Goal: Task Accomplishment & Management: Complete application form

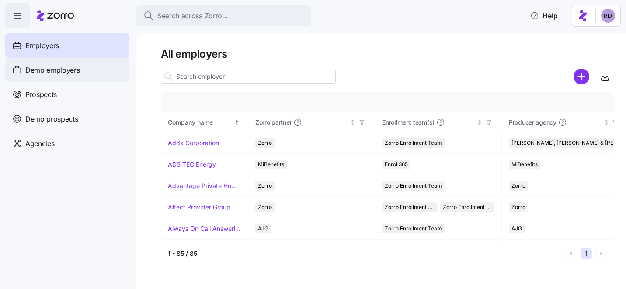
click at [86, 64] on div "Demo employers" at bounding box center [67, 70] width 124 height 24
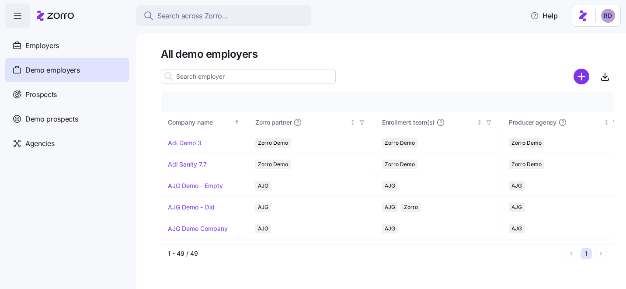
click at [286, 77] on input at bounding box center [248, 76] width 175 height 14
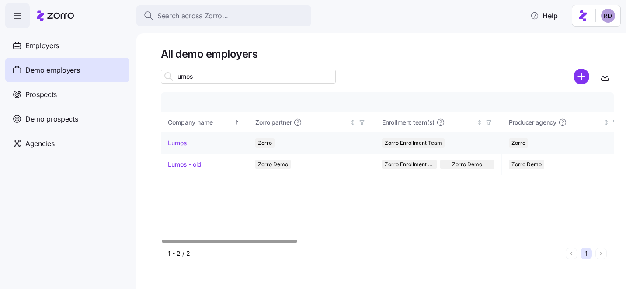
type input "lumos"
click at [187, 141] on link "Lumos" at bounding box center [177, 142] width 19 height 9
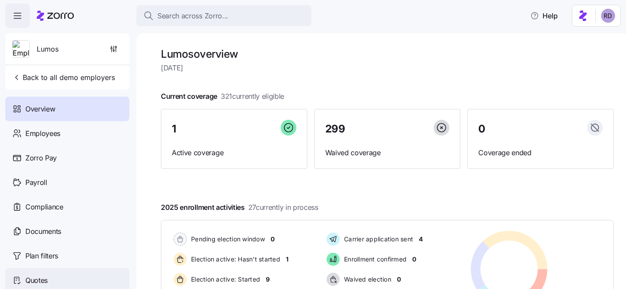
click at [76, 274] on div "Quotes" at bounding box center [67, 280] width 124 height 24
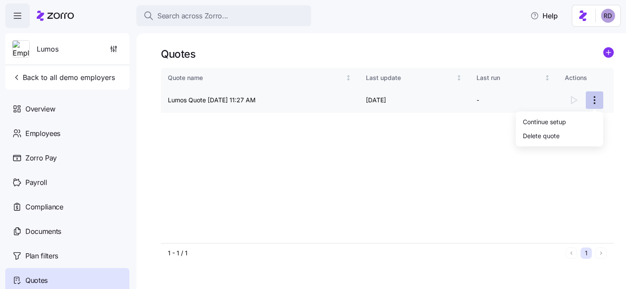
click at [592, 102] on html "Search across Zorro... Help Lumos Back to all demo employers Overview Employees…" at bounding box center [313, 142] width 626 height 284
click at [572, 117] on div "Continue setup" at bounding box center [559, 121] width 80 height 14
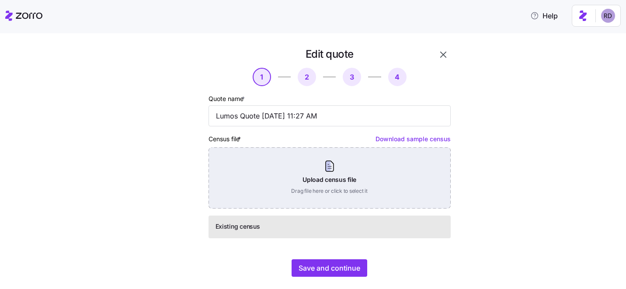
click at [298, 172] on div "Upload census file Drag file here or click to select it" at bounding box center [329, 177] width 242 height 61
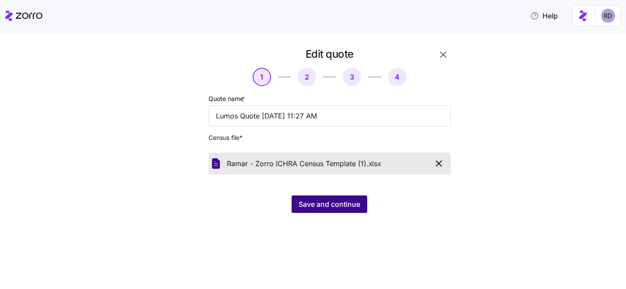
click at [318, 210] on button "Save and continue" at bounding box center [329, 203] width 76 height 17
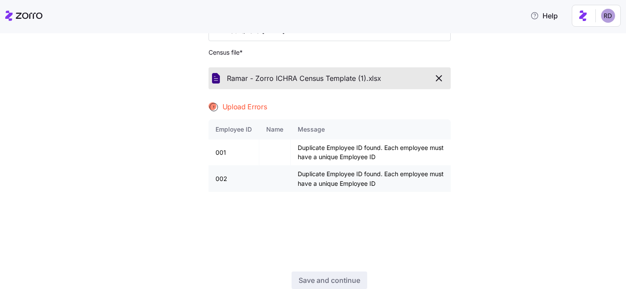
scroll to position [86, 0]
click at [436, 77] on icon "button" at bounding box center [438, 77] width 10 height 10
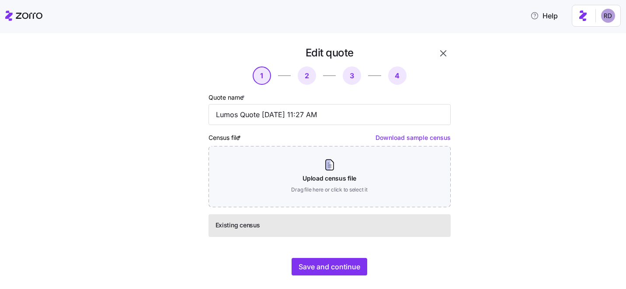
scroll to position [0, 0]
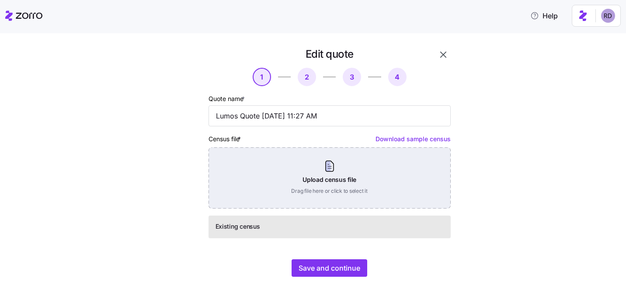
click at [350, 174] on div "Upload census file Drag file here or click to select it" at bounding box center [329, 177] width 242 height 61
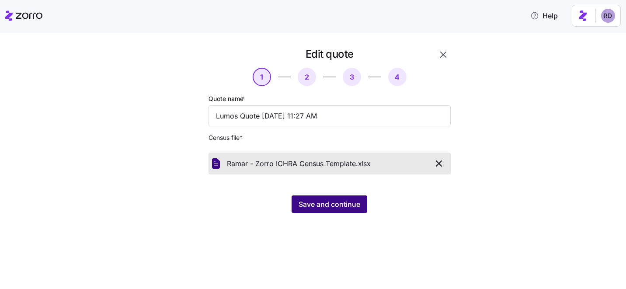
click at [315, 201] on span "Save and continue" at bounding box center [329, 204] width 62 height 10
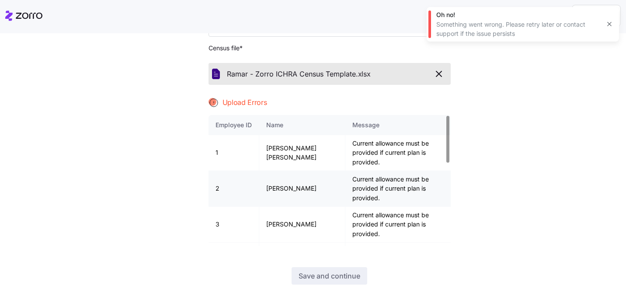
scroll to position [89, 0]
click at [435, 76] on icon "button" at bounding box center [438, 74] width 10 height 10
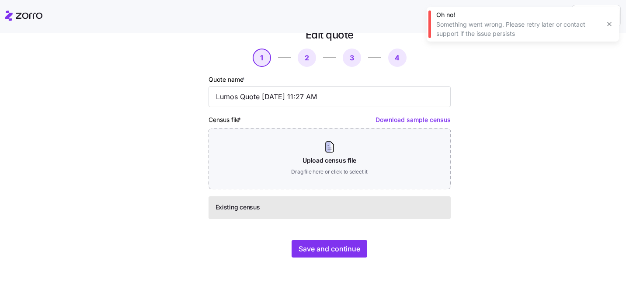
scroll to position [0, 0]
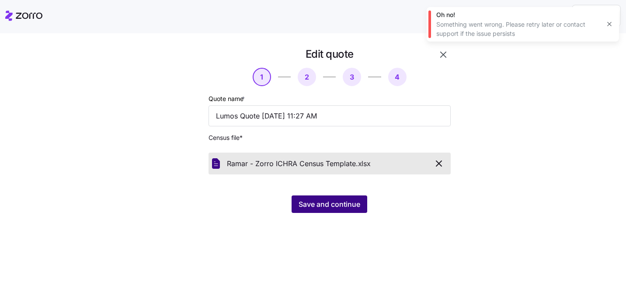
click at [349, 209] on button "Save and continue" at bounding box center [329, 203] width 76 height 17
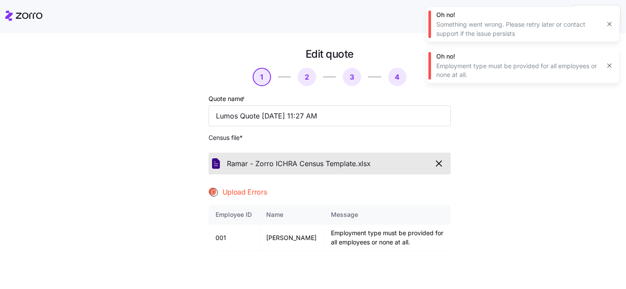
click at [439, 166] on icon "button" at bounding box center [438, 163] width 10 height 10
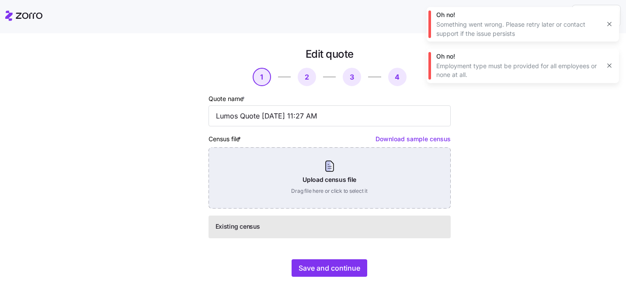
click at [349, 178] on div "Upload census file Drag file here or click to select it" at bounding box center [329, 177] width 242 height 61
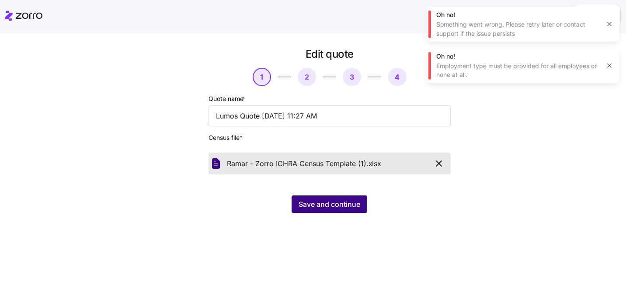
click at [312, 202] on span "Save and continue" at bounding box center [329, 204] width 62 height 10
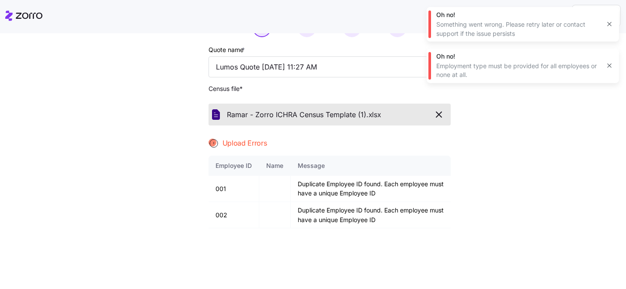
click at [442, 119] on icon "button" at bounding box center [438, 114] width 10 height 10
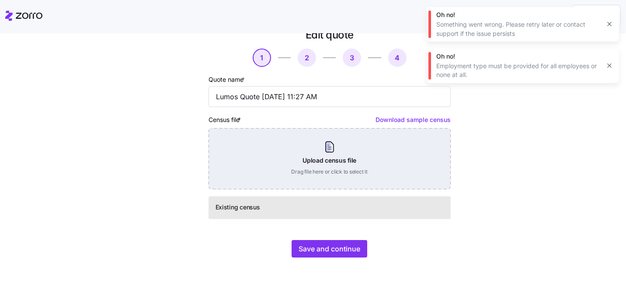
click at [306, 166] on div "Upload census file Drag file here or click to select it" at bounding box center [329, 158] width 242 height 61
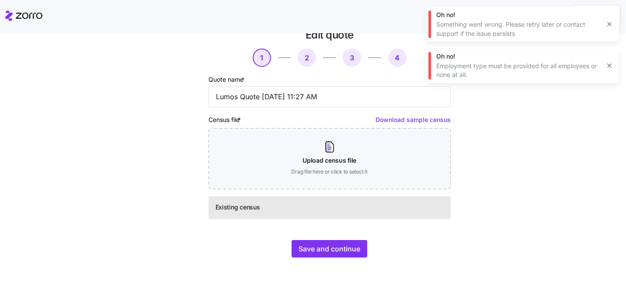
scroll to position [0, 0]
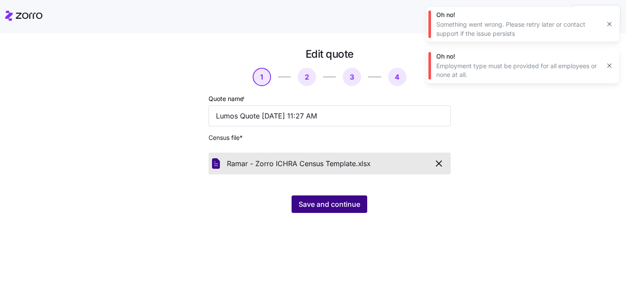
click at [323, 207] on span "Save and continue" at bounding box center [329, 204] width 62 height 10
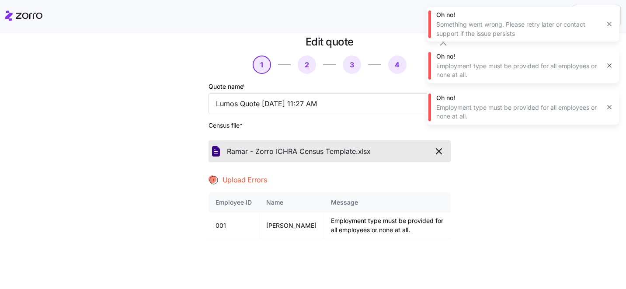
scroll to position [14, 0]
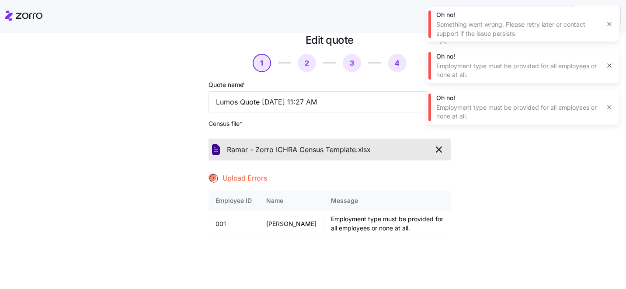
click at [337, 210] on th "Message" at bounding box center [387, 200] width 127 height 20
click at [437, 149] on icon "button" at bounding box center [438, 149] width 5 height 5
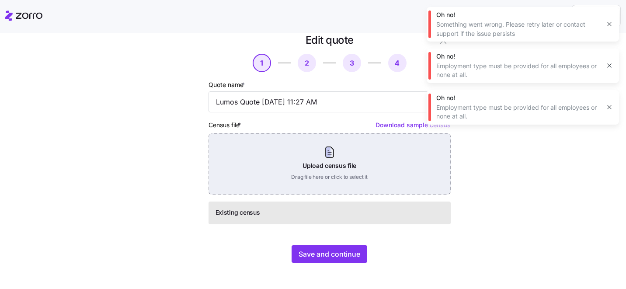
click at [344, 150] on div "Upload census file Drag file here or click to select it" at bounding box center [329, 163] width 242 height 61
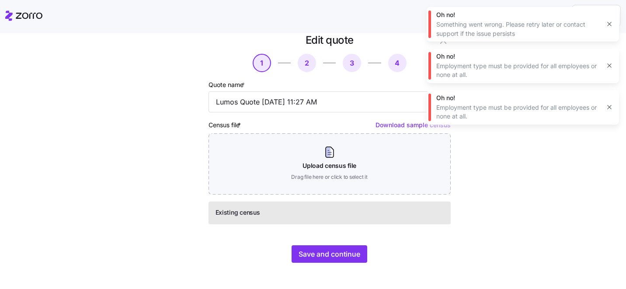
scroll to position [0, 0]
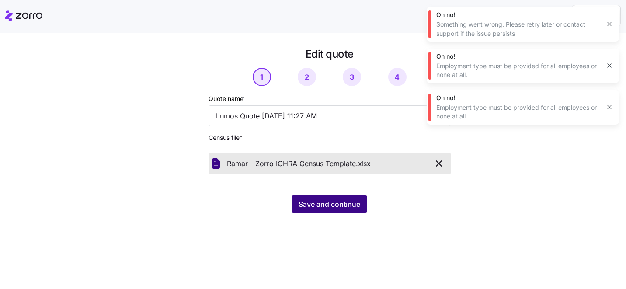
click at [334, 205] on span "Save and continue" at bounding box center [329, 204] width 62 height 10
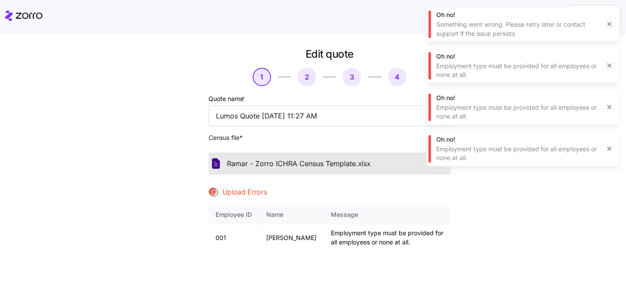
click at [439, 169] on button "button" at bounding box center [439, 163] width 16 height 15
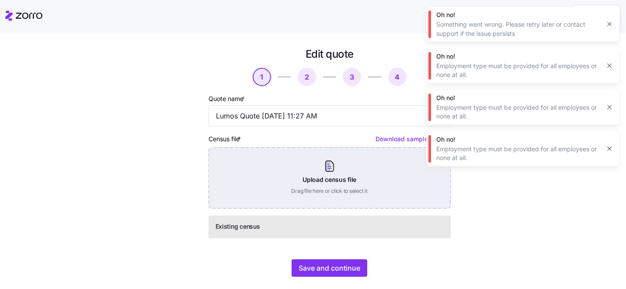
click at [362, 180] on div "Upload census file Drag file here or click to select it" at bounding box center [329, 177] width 242 height 61
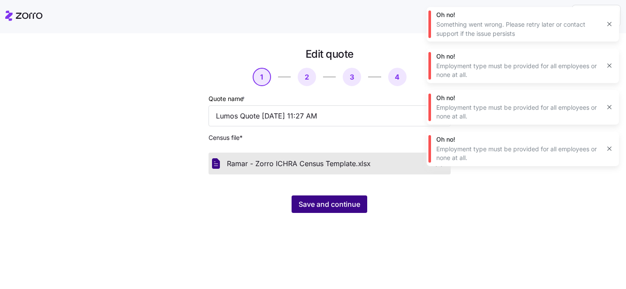
click at [323, 202] on span "Save and continue" at bounding box center [329, 204] width 62 height 10
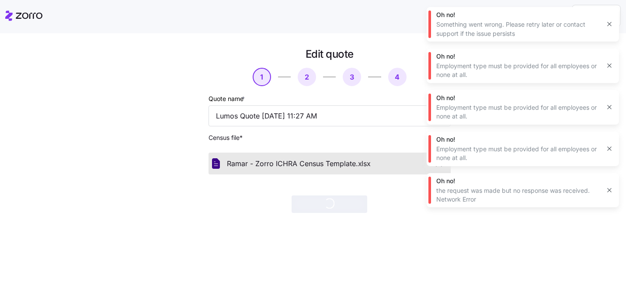
click at [609, 187] on icon "button" at bounding box center [608, 190] width 7 height 7
click at [606, 145] on button "button" at bounding box center [609, 148] width 12 height 12
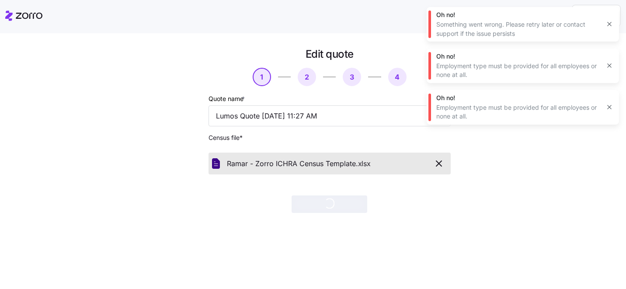
click at [608, 105] on icon "button" at bounding box center [608, 107] width 7 height 7
click at [609, 69] on icon "button" at bounding box center [608, 65] width 7 height 7
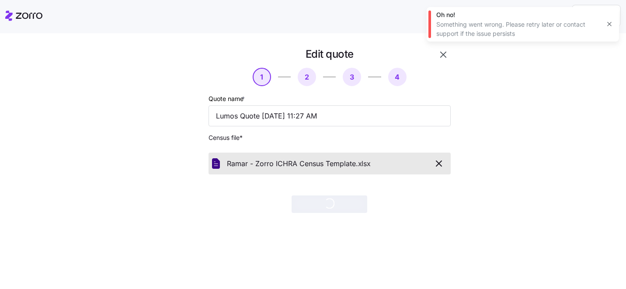
click at [606, 28] on button "button" at bounding box center [609, 24] width 12 height 12
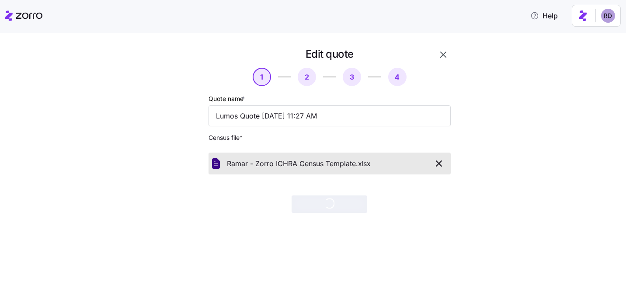
click at [437, 166] on icon "button" at bounding box center [438, 163] width 10 height 10
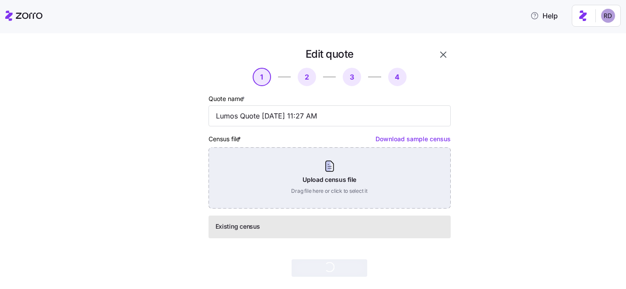
click at [353, 183] on div "Upload census file Drag file here or click to select it" at bounding box center [329, 177] width 242 height 61
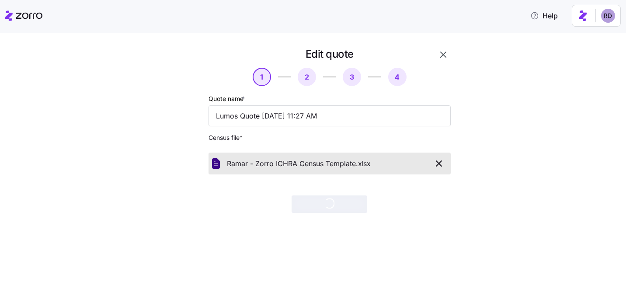
click at [438, 164] on icon "button" at bounding box center [438, 163] width 10 height 10
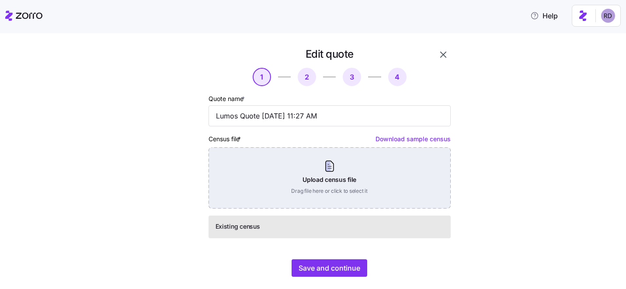
click at [340, 176] on div "Upload census file Drag file here or click to select it" at bounding box center [329, 177] width 242 height 61
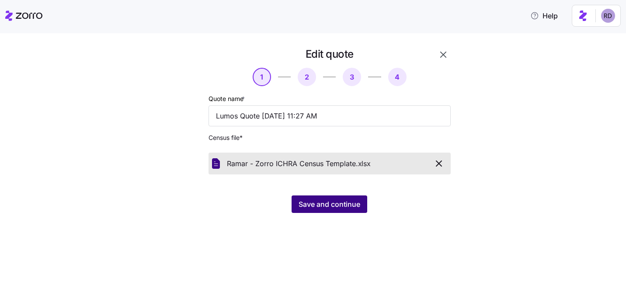
click at [337, 203] on span "Save and continue" at bounding box center [329, 204] width 62 height 10
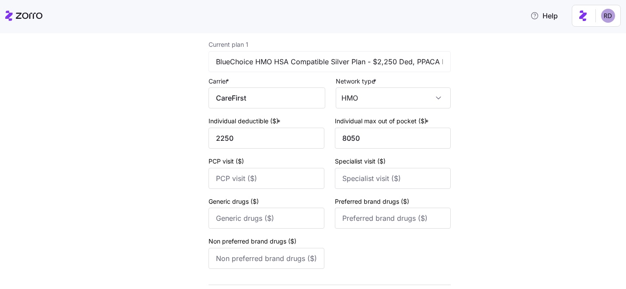
scroll to position [3, 0]
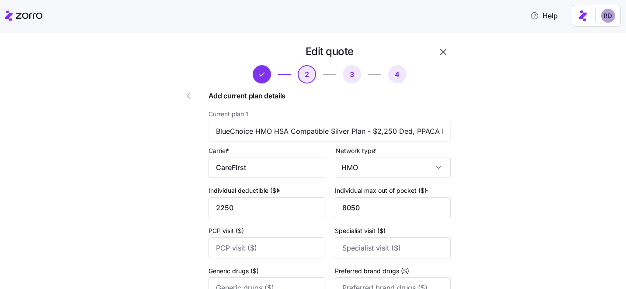
click at [188, 97] on icon "button" at bounding box center [188, 95] width 10 height 10
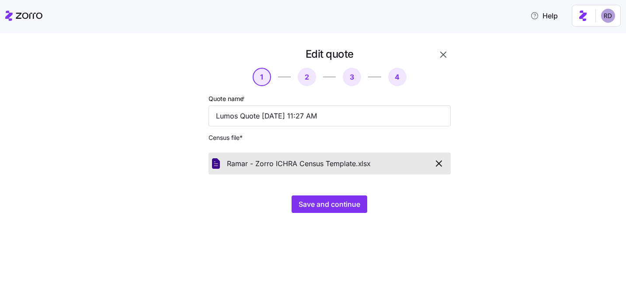
click at [438, 163] on icon "button" at bounding box center [438, 163] width 5 height 5
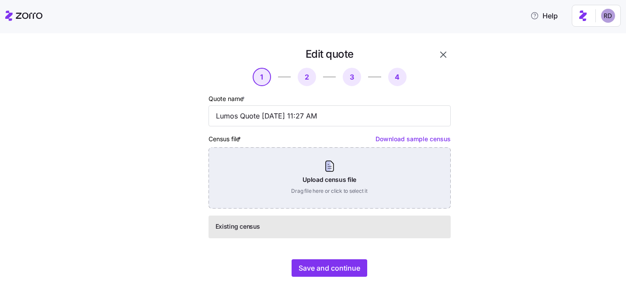
click at [341, 176] on div "Upload census file Drag file here or click to select it" at bounding box center [329, 177] width 242 height 61
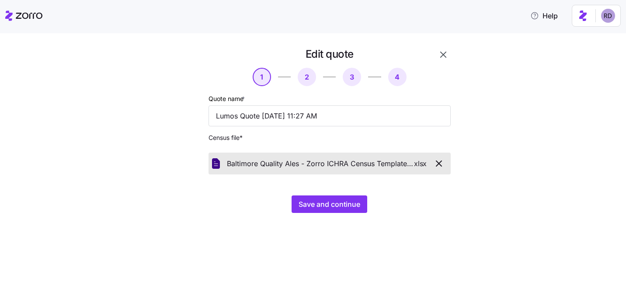
click at [320, 214] on div "Edit quote 1 2 3 4 Quote name * Lumos Quote 08/13/2025 11:27 AM Census file * B…" at bounding box center [319, 135] width 306 height 176
click at [315, 207] on span "Save and continue" at bounding box center [329, 204] width 62 height 10
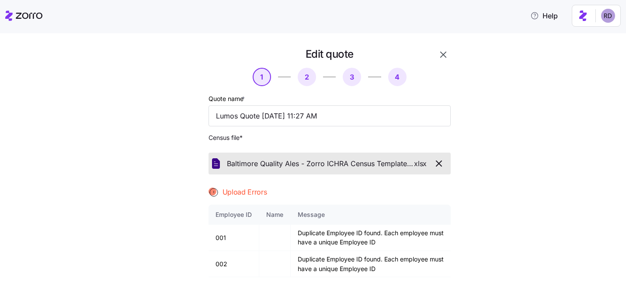
click at [442, 163] on icon "button" at bounding box center [438, 163] width 10 height 10
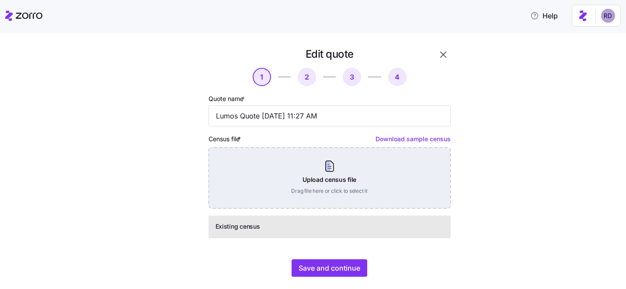
click at [337, 169] on div "Upload census file Drag file here or click to select it" at bounding box center [329, 177] width 242 height 61
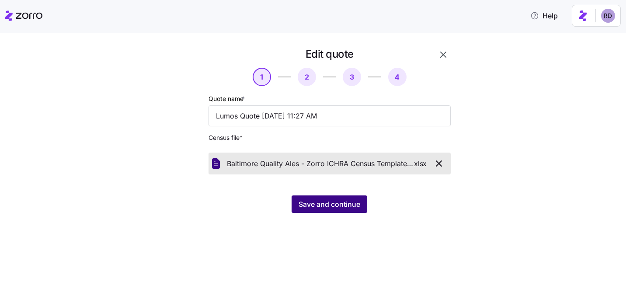
click at [319, 204] on span "Save and continue" at bounding box center [329, 204] width 62 height 10
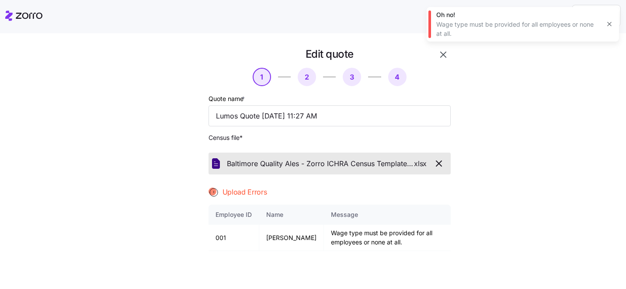
click at [438, 162] on icon "button" at bounding box center [438, 163] width 10 height 10
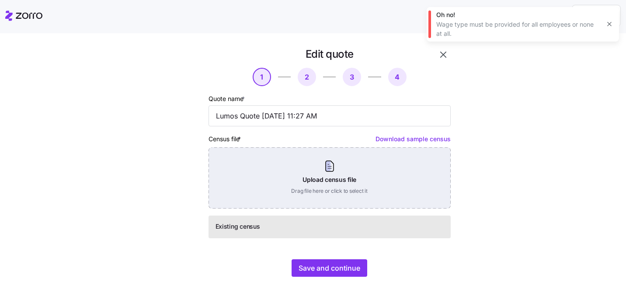
click at [330, 165] on div "Upload census file Drag file here or click to select it" at bounding box center [329, 177] width 242 height 61
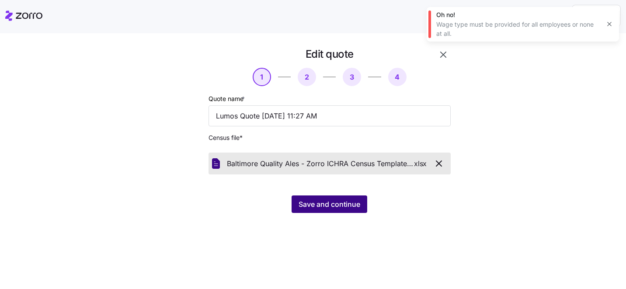
click at [329, 207] on span "Save and continue" at bounding box center [329, 204] width 62 height 10
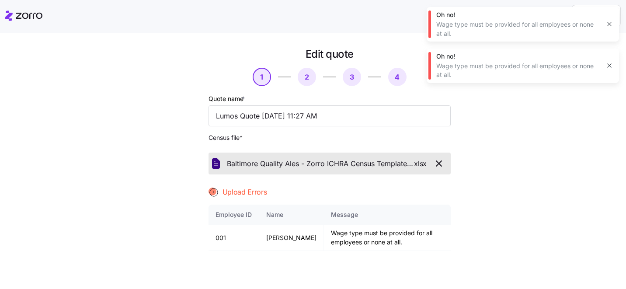
click at [435, 159] on icon "button" at bounding box center [438, 163] width 10 height 10
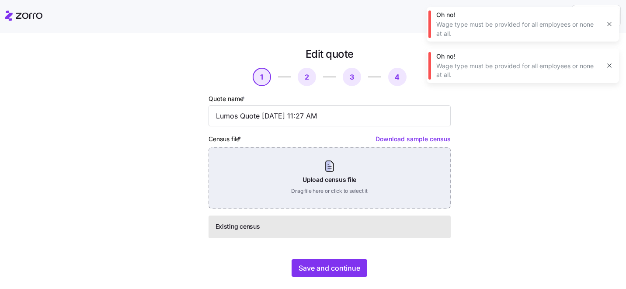
click at [286, 170] on div "Upload census file Drag file here or click to select it" at bounding box center [329, 177] width 242 height 61
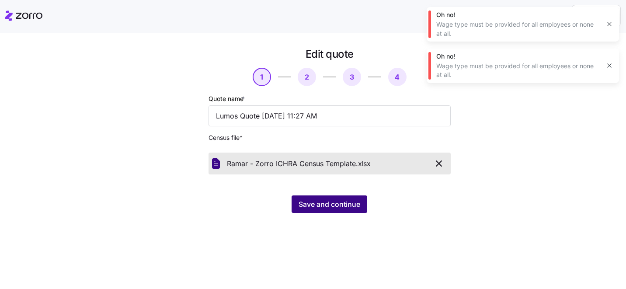
click at [332, 205] on span "Save and continue" at bounding box center [329, 204] width 62 height 10
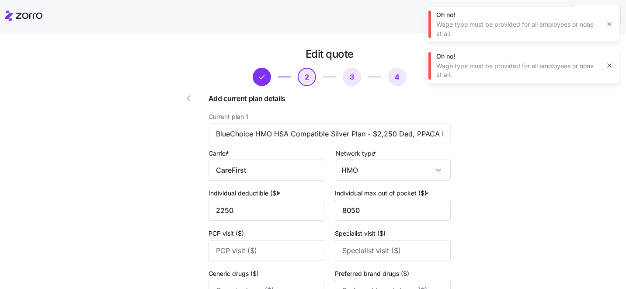
click at [191, 97] on icon "button" at bounding box center [188, 98] width 10 height 10
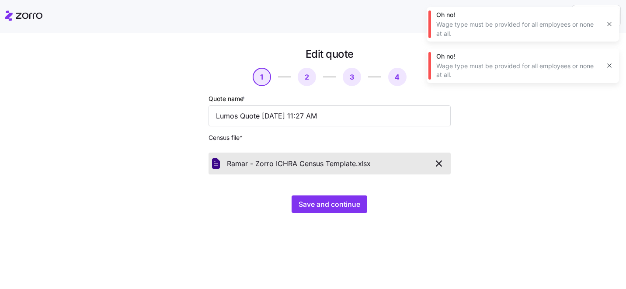
click at [436, 168] on icon "button" at bounding box center [438, 163] width 10 height 10
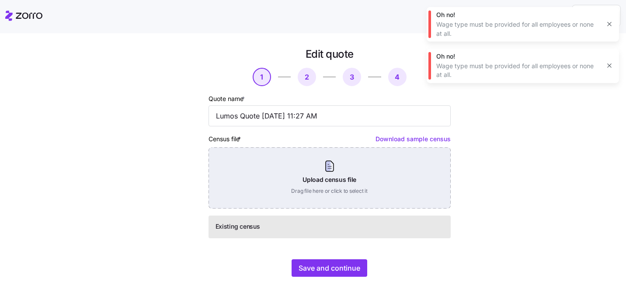
click at [355, 172] on div "Upload census file Drag file here or click to select it" at bounding box center [329, 177] width 242 height 61
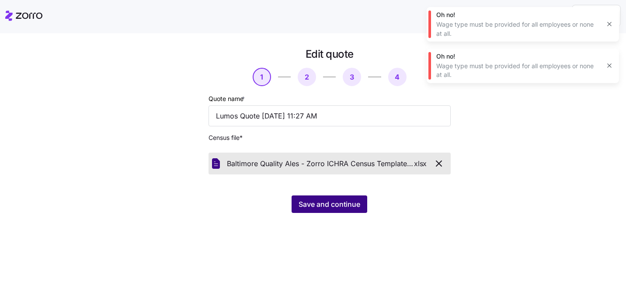
click at [328, 207] on span "Save and continue" at bounding box center [329, 204] width 62 height 10
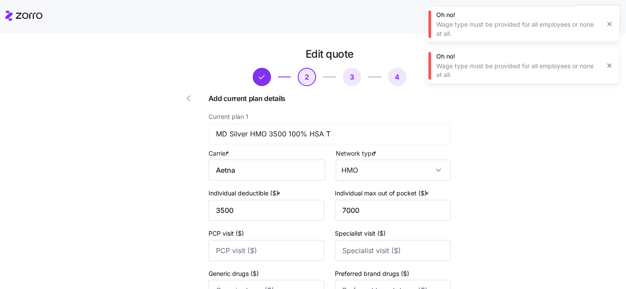
click at [190, 99] on icon "button" at bounding box center [188, 98] width 10 height 10
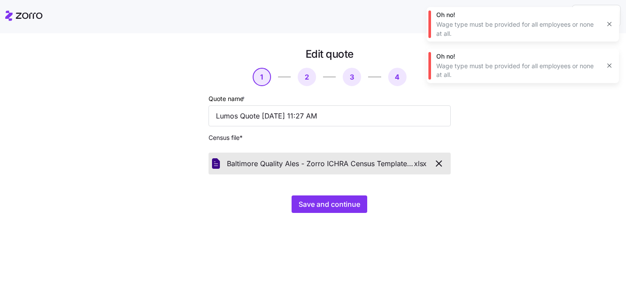
click at [610, 26] on icon "button" at bounding box center [608, 24] width 7 height 7
click at [608, 25] on icon "button" at bounding box center [608, 24] width 7 height 7
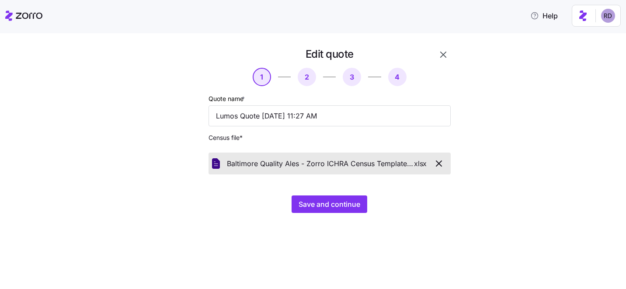
click at [444, 53] on icon "button" at bounding box center [443, 55] width 6 height 6
